Goal: Task Accomplishment & Management: Complete application form

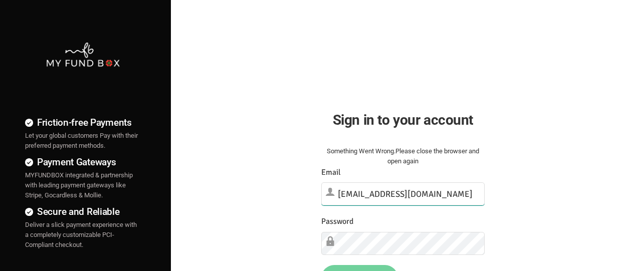
type input "[EMAIL_ADDRESS][DOMAIN_NAME]"
click at [359, 267] on button "Sign in" at bounding box center [359, 276] width 77 height 26
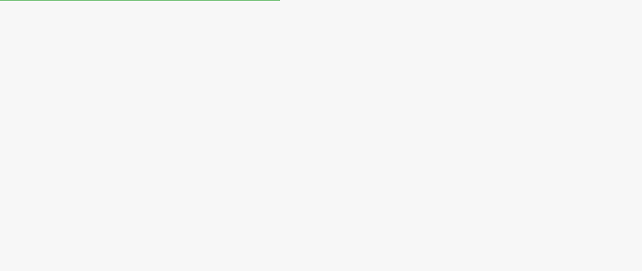
select select "100"
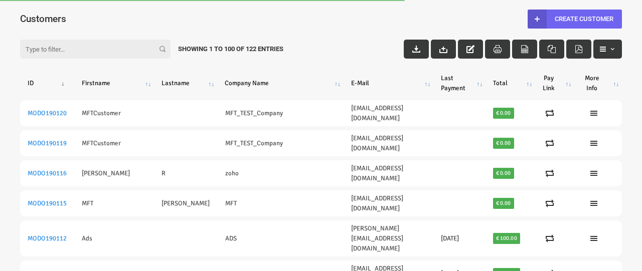
click at [574, 19] on link "Create Customer" at bounding box center [574, 19] width 94 height 19
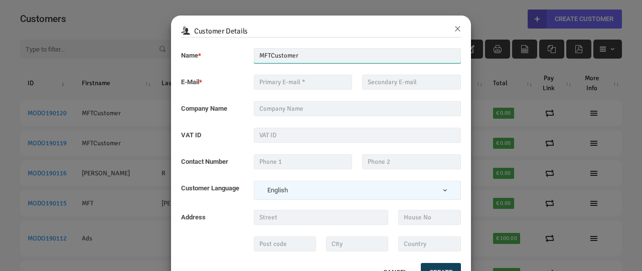
type input "MFTCustomer"
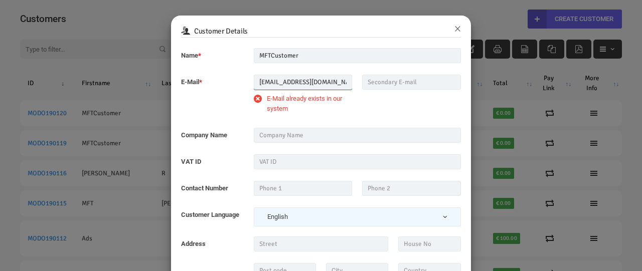
type input "MFT_Email1@gmail.com"
type input "MFT_TEST_Company"
type input "999999999"
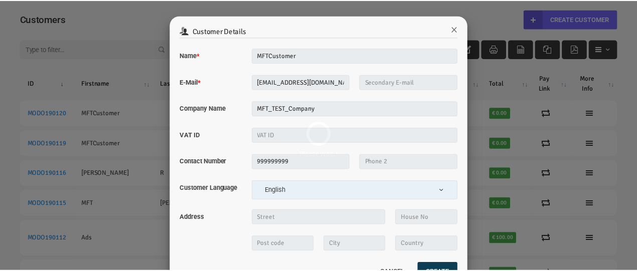
scroll to position [38, 0]
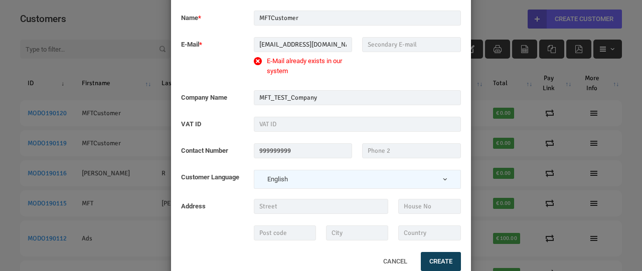
click at [407, 262] on button "Cancel" at bounding box center [394, 261] width 43 height 21
